Goal: Navigation & Orientation: Find specific page/section

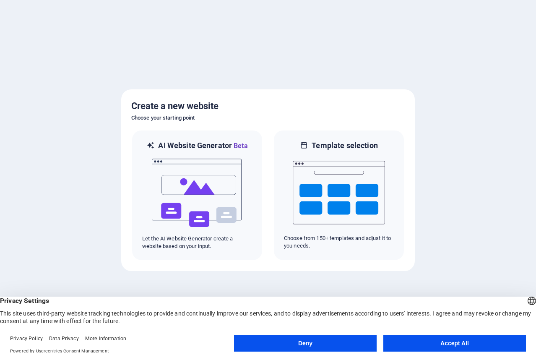
click at [328, 343] on button "Deny" at bounding box center [305, 343] width 143 height 17
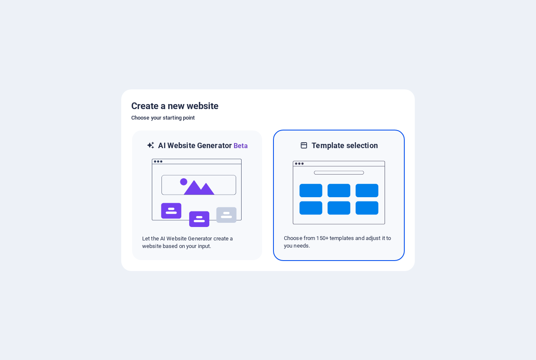
click at [334, 210] on img at bounding box center [339, 193] width 92 height 84
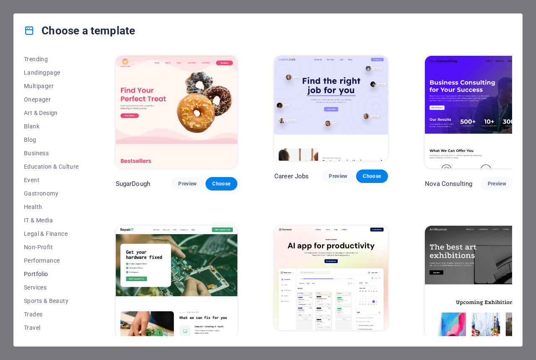
scroll to position [54, 0]
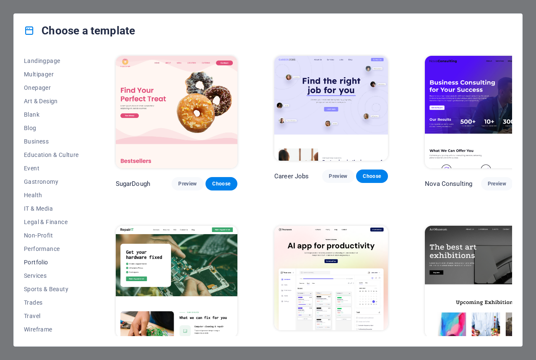
click at [41, 260] on span "Portfolio" at bounding box center [51, 262] width 55 height 7
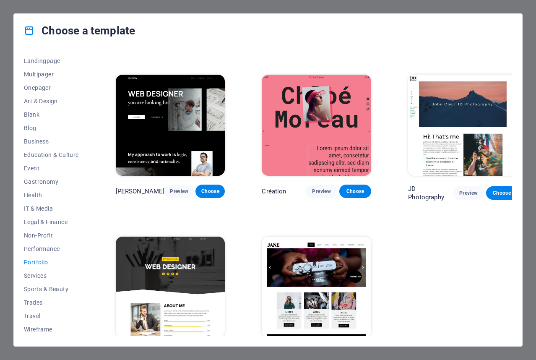
scroll to position [156, 0]
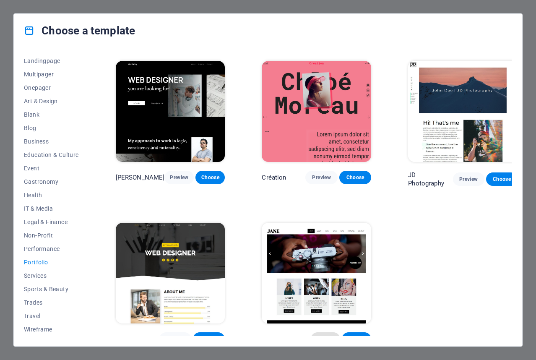
click at [317, 335] on span "Preview" at bounding box center [325, 338] width 16 height 7
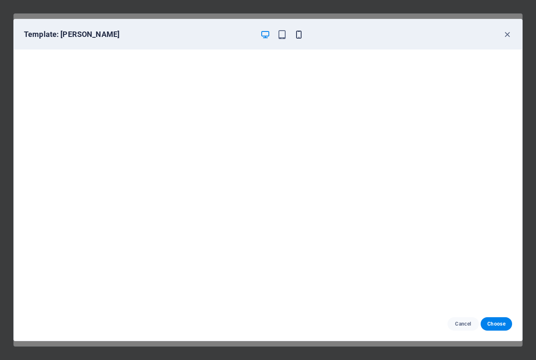
click at [299, 36] on icon "button" at bounding box center [299, 35] width 10 height 10
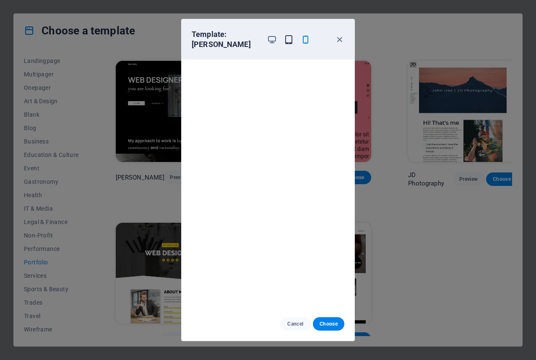
click at [293, 35] on span "button" at bounding box center [288, 40] width 10 height 10
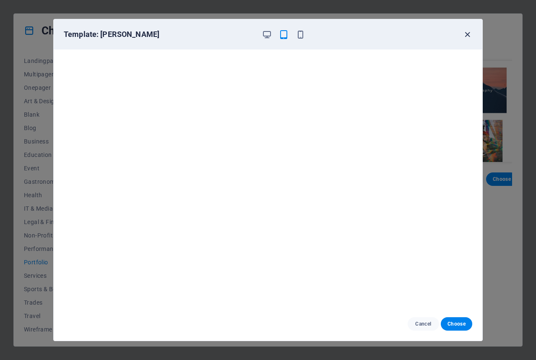
click at [465, 37] on icon "button" at bounding box center [467, 35] width 10 height 10
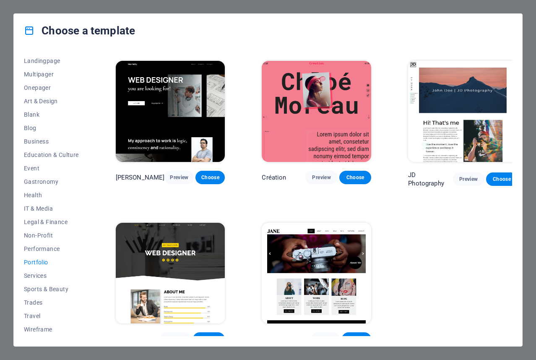
click at [467, 99] on img at bounding box center [462, 111] width 109 height 101
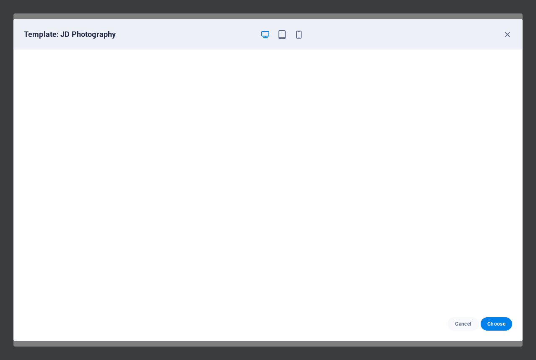
scroll to position [0, 0]
click at [506, 34] on icon "button" at bounding box center [507, 35] width 10 height 10
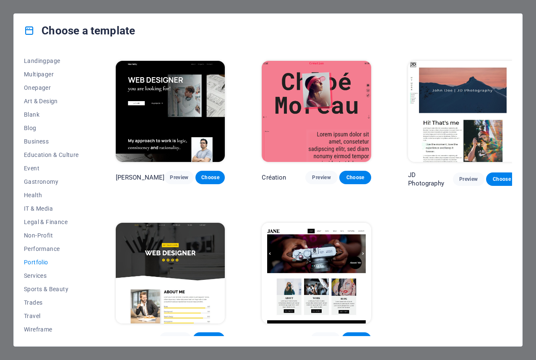
click at [321, 117] on img at bounding box center [316, 111] width 109 height 101
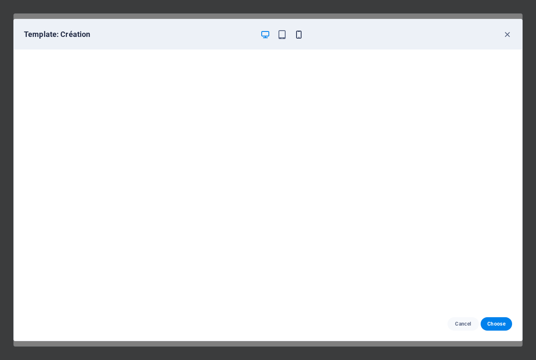
click at [296, 35] on icon "button" at bounding box center [299, 35] width 10 height 10
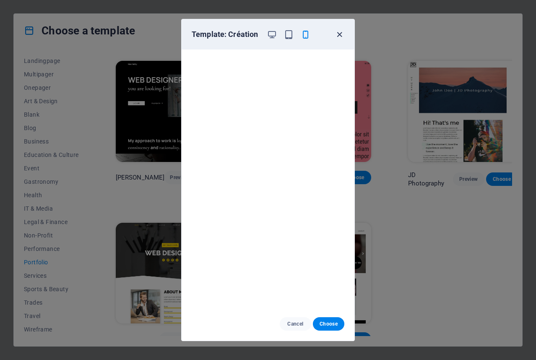
click at [337, 31] on icon "button" at bounding box center [340, 35] width 10 height 10
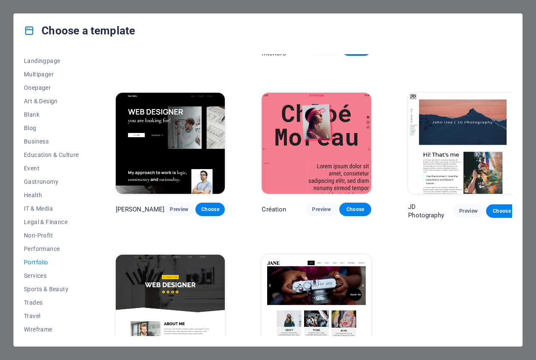
scroll to position [126, 0]
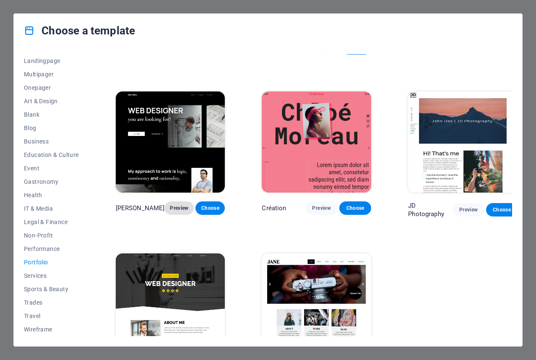
click at [176, 205] on span "Preview" at bounding box center [179, 208] width 16 height 7
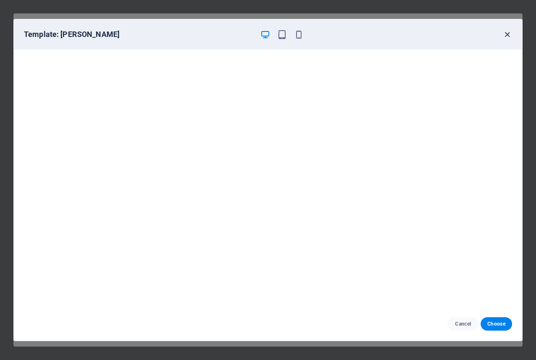
click at [511, 33] on icon "button" at bounding box center [507, 35] width 10 height 10
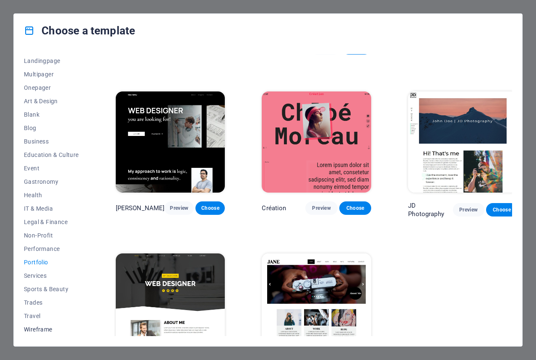
click at [36, 329] on span "Wireframe" at bounding box center [51, 329] width 55 height 7
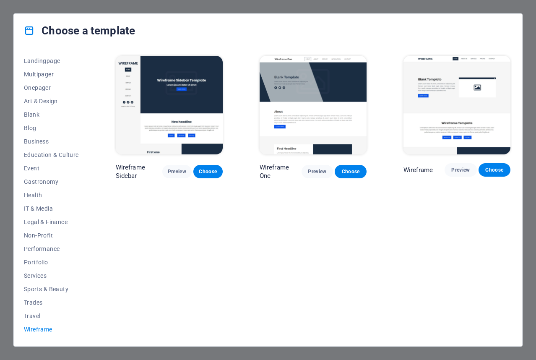
scroll to position [0, 0]
click at [31, 300] on span "Trades" at bounding box center [51, 302] width 55 height 7
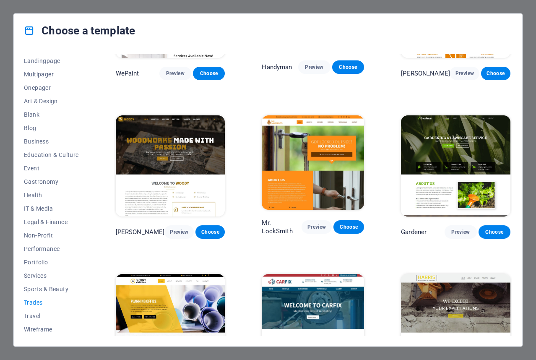
scroll to position [153, 0]
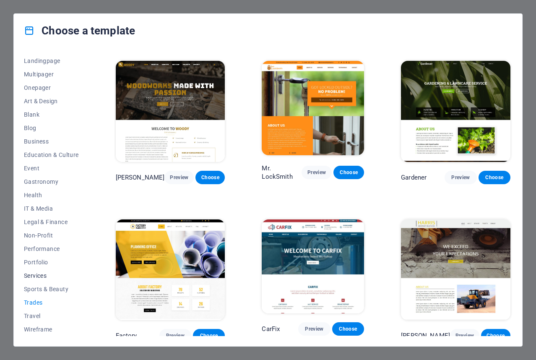
click at [39, 273] on span "Services" at bounding box center [51, 275] width 55 height 7
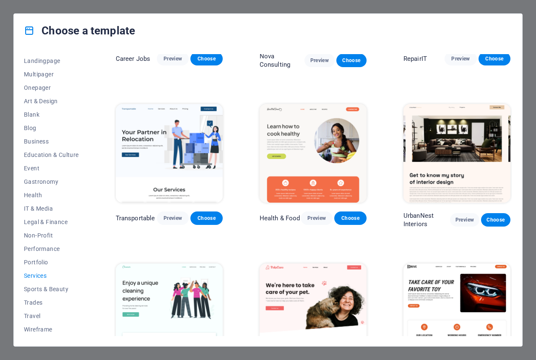
scroll to position [69, 0]
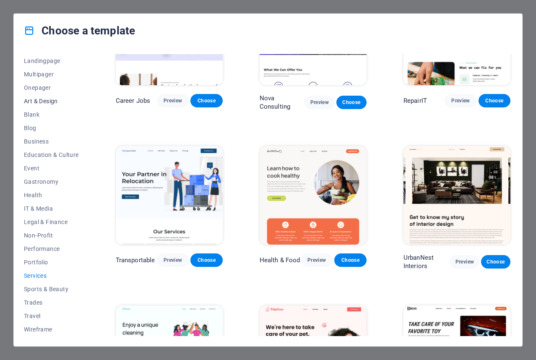
click at [53, 103] on span "Art & Design" at bounding box center [51, 101] width 55 height 7
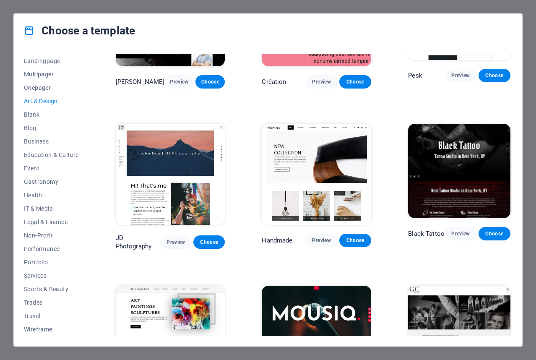
scroll to position [335, 0]
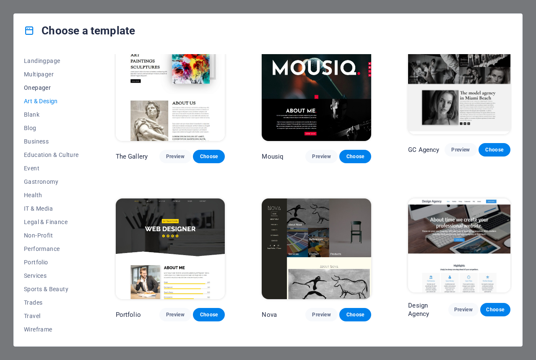
click at [36, 88] on span "Onepager" at bounding box center [51, 87] width 55 height 7
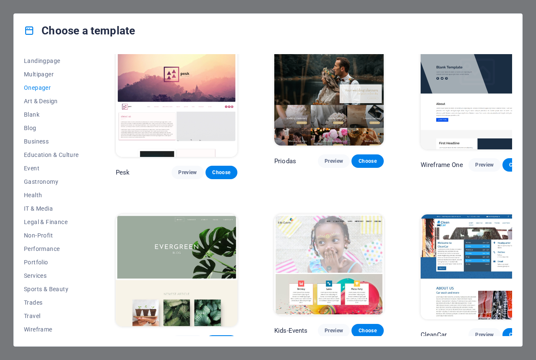
scroll to position [1019, 0]
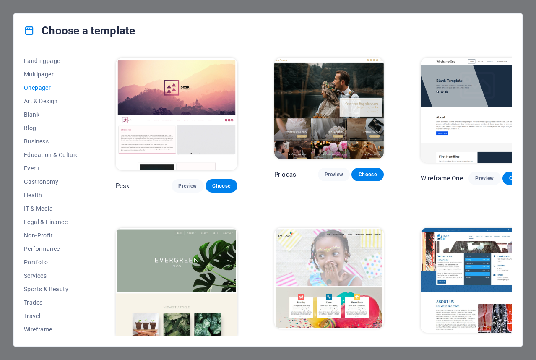
click at [178, 352] on span "Preview" at bounding box center [187, 355] width 18 height 7
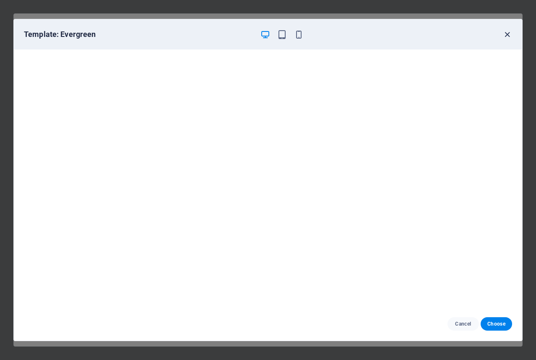
click at [504, 34] on icon "button" at bounding box center [507, 35] width 10 height 10
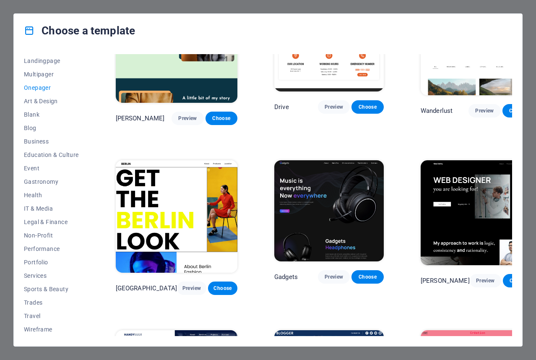
scroll to position [558, 0]
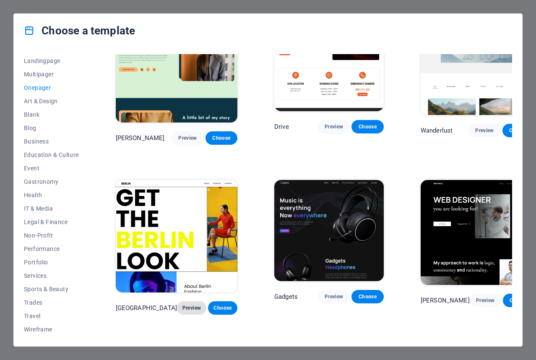
click at [177, 301] on button "Preview" at bounding box center [191, 307] width 29 height 13
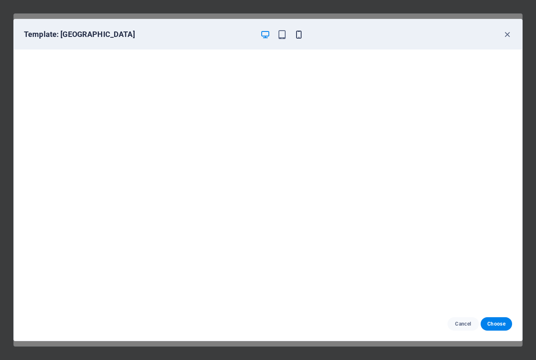
click at [300, 36] on icon "button" at bounding box center [299, 35] width 10 height 10
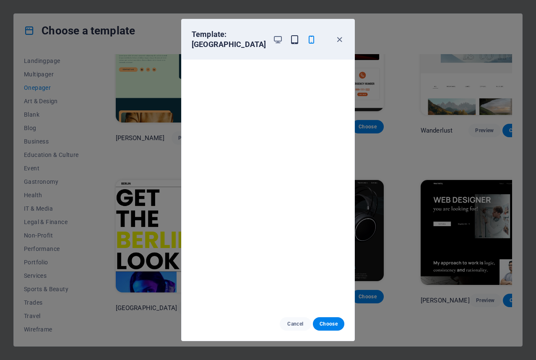
click at [290, 36] on icon "button" at bounding box center [295, 40] width 10 height 10
